Goal: Task Accomplishment & Management: Use online tool/utility

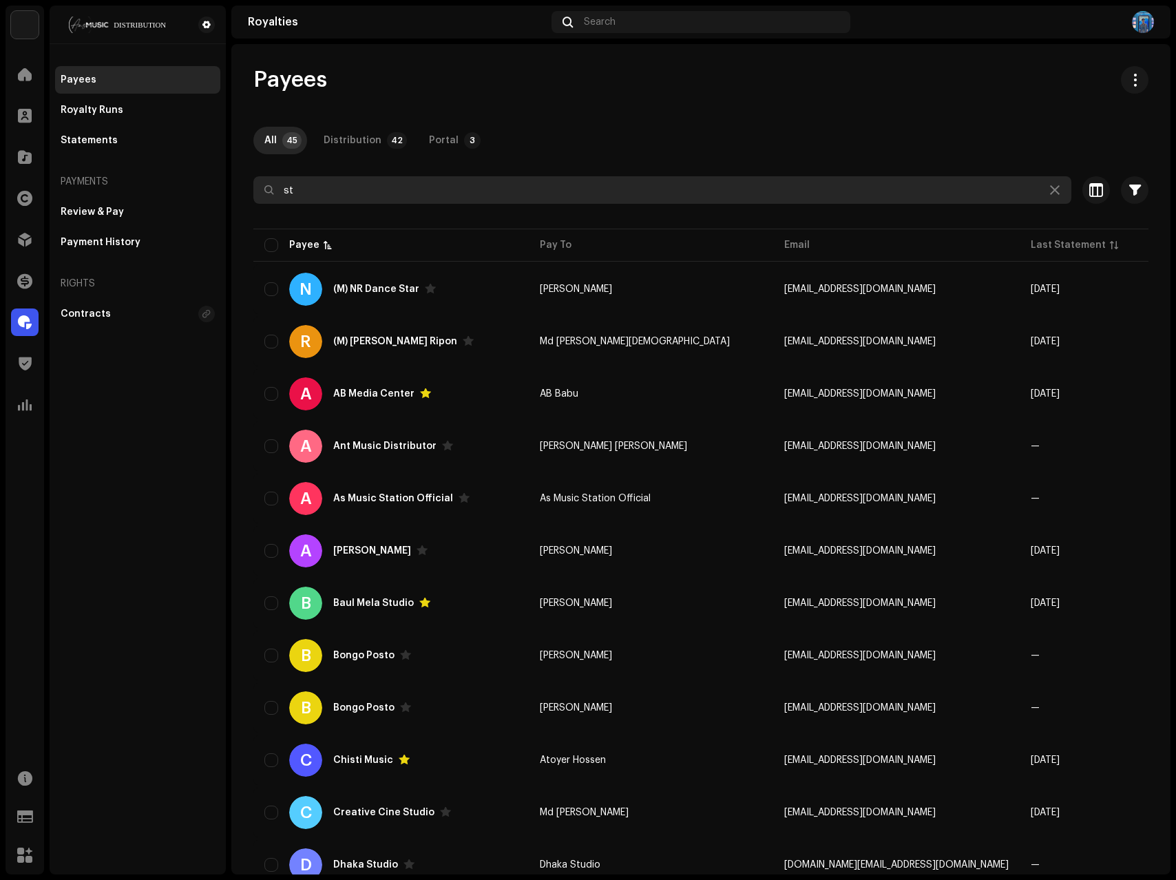
click at [357, 181] on input "st" at bounding box center [662, 190] width 818 height 28
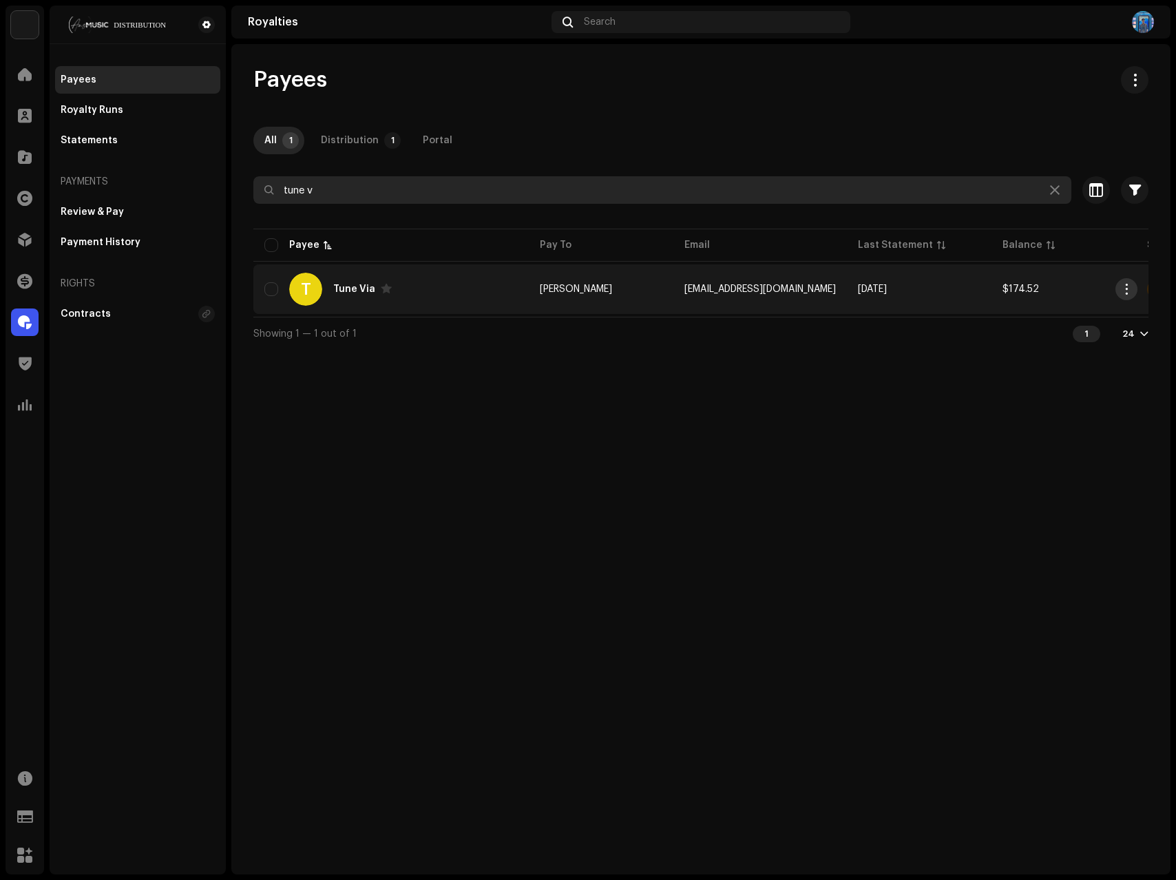
type input "tune v"
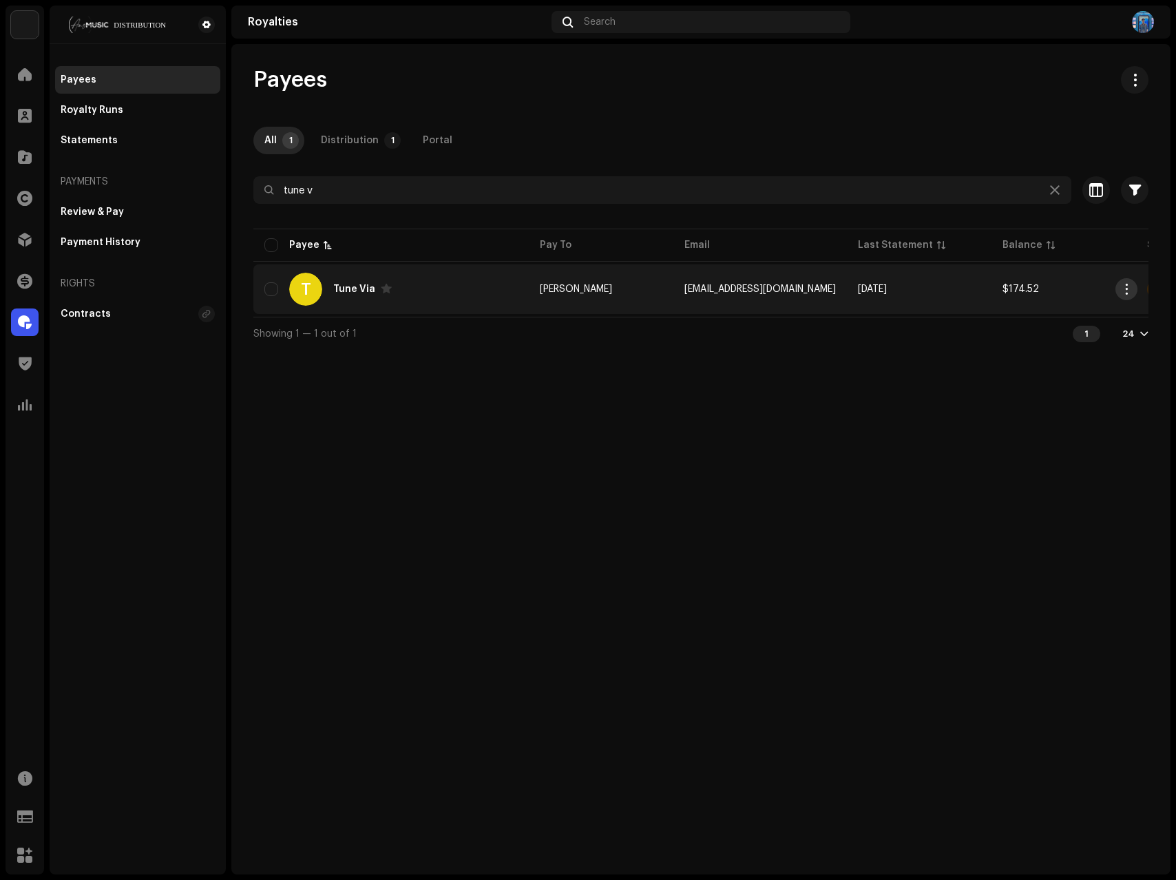
click at [1122, 287] on span "button" at bounding box center [1127, 289] width 10 height 11
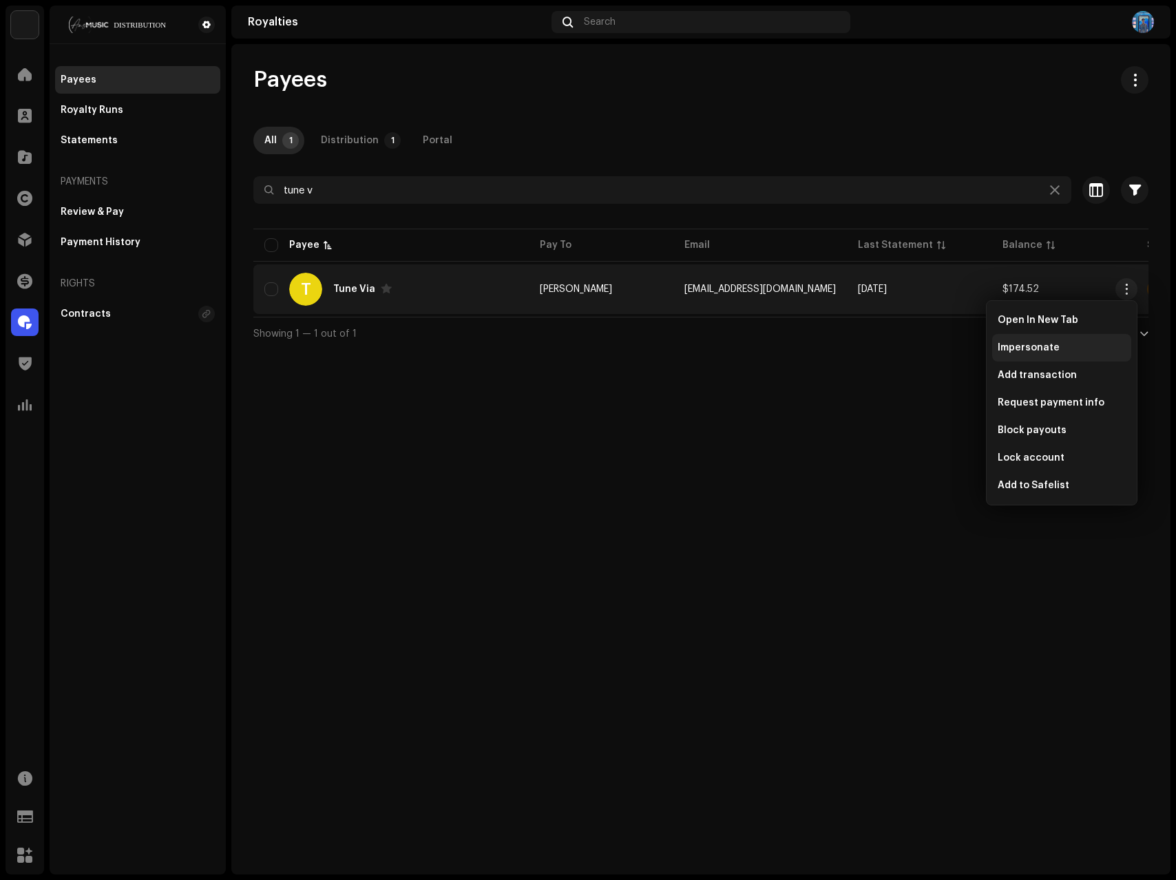
click at [1050, 351] on span "Impersonate" at bounding box center [1029, 347] width 62 height 11
